Goal: Task Accomplishment & Management: Use online tool/utility

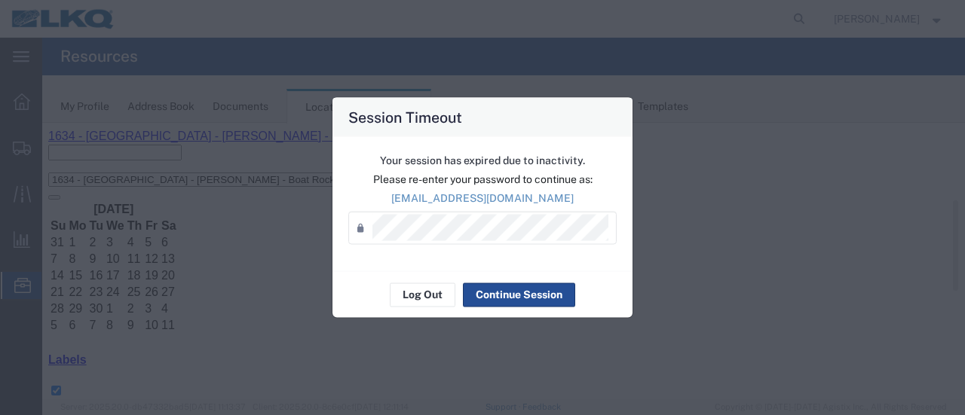
scroll to position [75, 0]
click at [444, 292] on button "Log Out" at bounding box center [423, 295] width 66 height 24
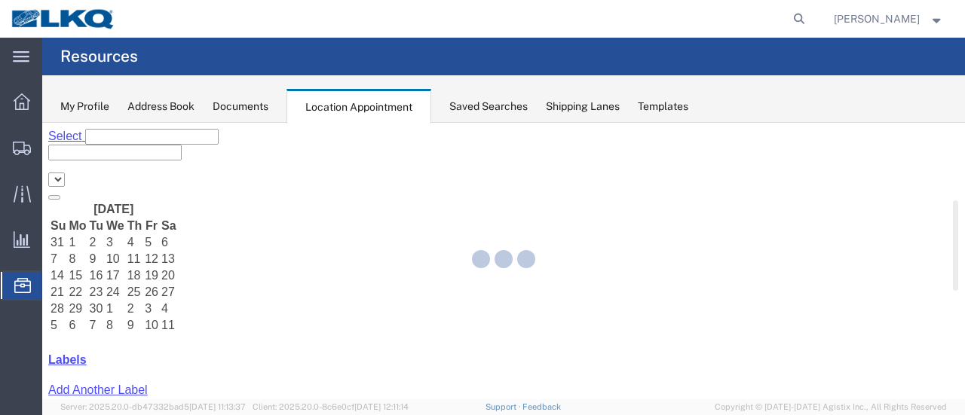
select select "28712"
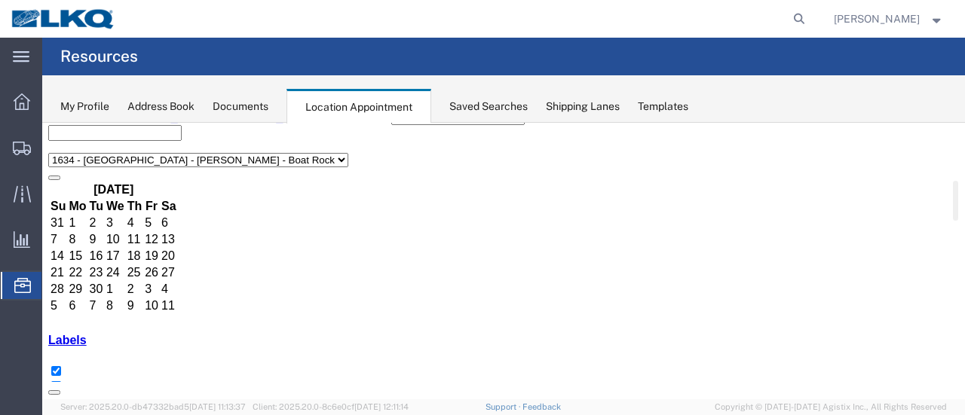
scroll to position [75, 0]
